Goal: Task Accomplishment & Management: Manage account settings

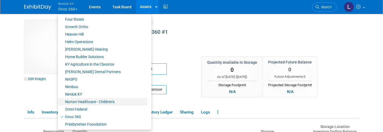
scroll to position [180, 0]
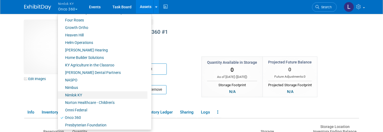
click at [89, 70] on link "[PERSON_NAME] Dental Partners" at bounding box center [102, 73] width 89 height 8
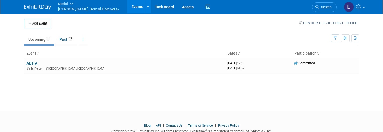
click at [31, 64] on link "ADHA" at bounding box center [31, 63] width 11 height 5
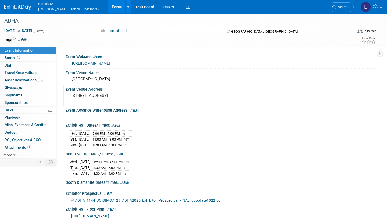
click at [22, 20] on div "ADHA" at bounding box center [173, 21] width 342 height 10
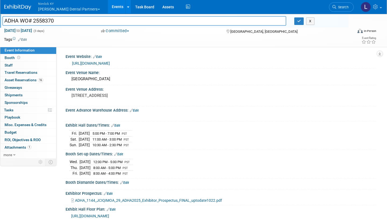
type input "ADHA WO# 2558370"
click at [300, 23] on button "button" at bounding box center [299, 21] width 10 height 8
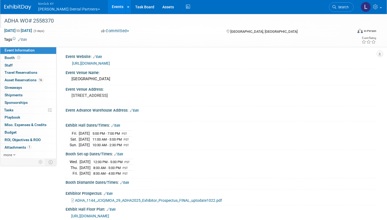
click at [24, 78] on span "Asset Reservations 16" at bounding box center [24, 80] width 39 height 4
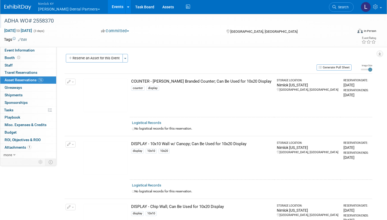
click at [158, 5] on link "Assets" at bounding box center [168, 6] width 20 height 13
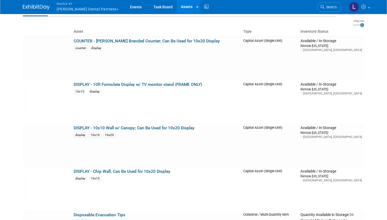
scroll to position [33, 0]
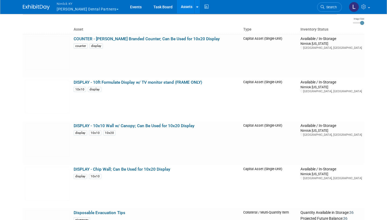
drag, startPoint x: 107, startPoint y: 58, endPoint x: 121, endPoint y: -21, distance: 80.7
click at [121, 0] on html "Nimlok [PERSON_NAME] Dental Partners Explore: My Workspaces 48 Go to Workspace:…" at bounding box center [193, 77] width 387 height 220
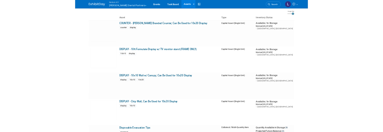
scroll to position [0, 0]
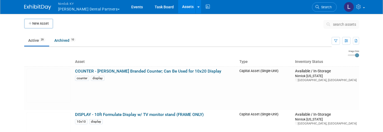
click at [70, 29] on td at bounding box center [188, 25] width 270 height 13
click at [87, 29] on td at bounding box center [188, 25] width 270 height 13
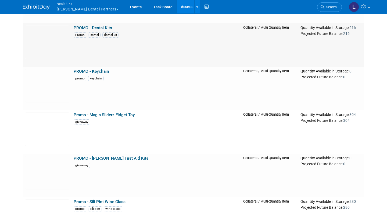
scroll to position [872, 0]
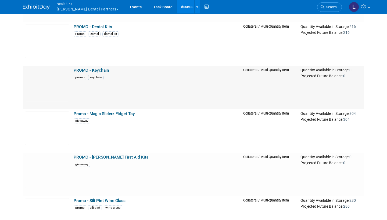
click at [109, 110] on td "Promo - Magic Sliderz Fidget Toy giveaway" at bounding box center [156, 131] width 170 height 44
click at [107, 112] on link "Promo - Magic Sliderz Fidget Toy" at bounding box center [104, 114] width 61 height 5
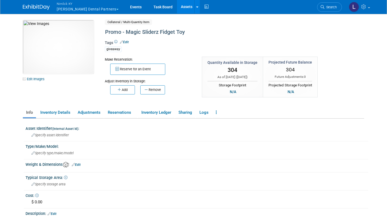
click at [124, 112] on link "Reservations" at bounding box center [121, 112] width 33 height 9
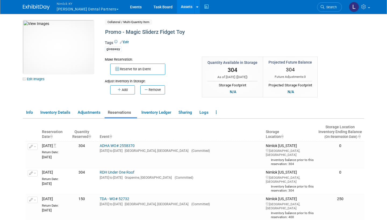
click at [126, 6] on link "Events" at bounding box center [136, 6] width 20 height 13
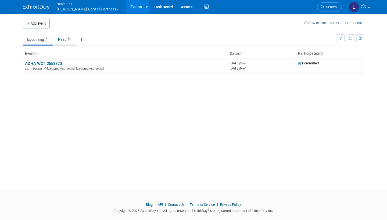
drag, startPoint x: 0, startPoint y: 0, endPoint x: 63, endPoint y: 38, distance: 73.5
click at [63, 38] on link "Past 12" at bounding box center [65, 39] width 22 height 10
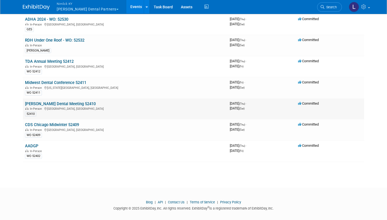
scroll to position [121, 0]
click at [33, 144] on link "AADGP" at bounding box center [31, 146] width 13 height 5
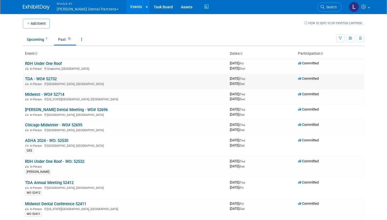
scroll to position [0, 0]
click at [47, 61] on link "RDH Under One Roof" at bounding box center [43, 63] width 37 height 5
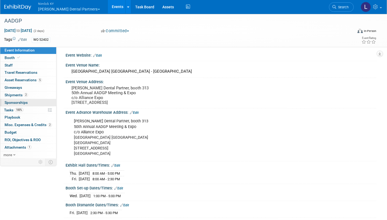
scroll to position [1, 0]
drag, startPoint x: 22, startPoint y: 98, endPoint x: 30, endPoint y: 77, distance: 23.2
click at [30, 77] on link "5 Asset Reservations 5" at bounding box center [28, 80] width 56 height 7
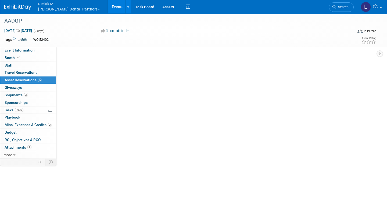
scroll to position [0, 0]
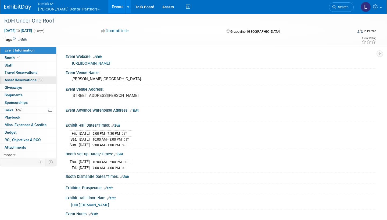
drag, startPoint x: 0, startPoint y: 0, endPoint x: 33, endPoint y: 78, distance: 84.7
click at [33, 78] on span "Asset Reservations 15" at bounding box center [24, 80] width 39 height 4
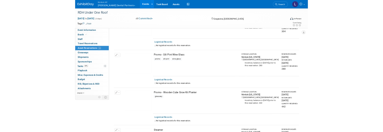
scroll to position [682, 0]
